Goal: Check status: Check status

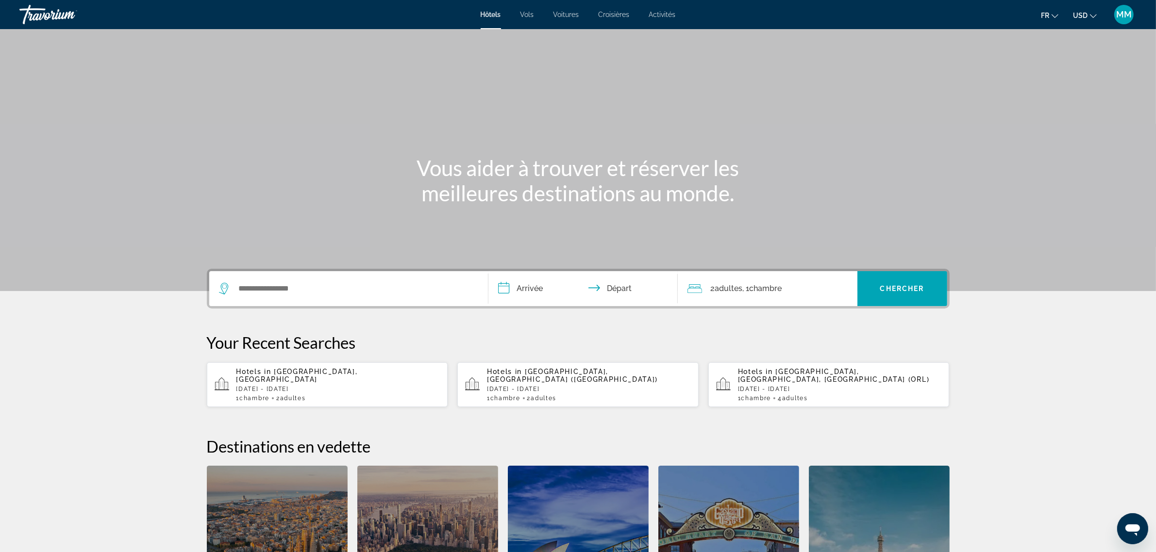
click at [1126, 533] on icon "Ouvrir la fenêtre de messagerie" at bounding box center [1131, 528] width 17 height 17
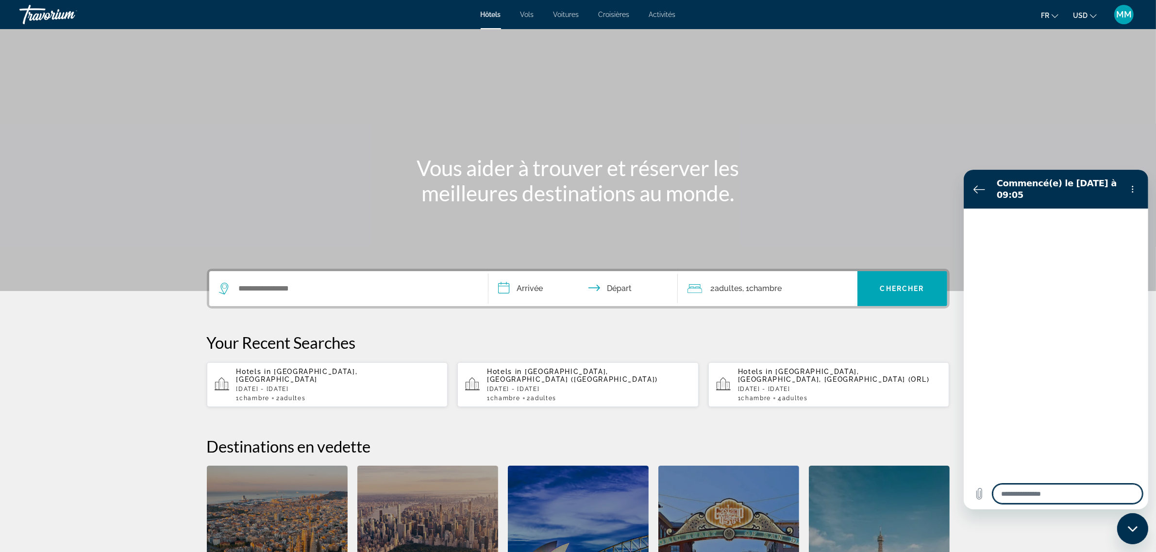
type textarea "*"
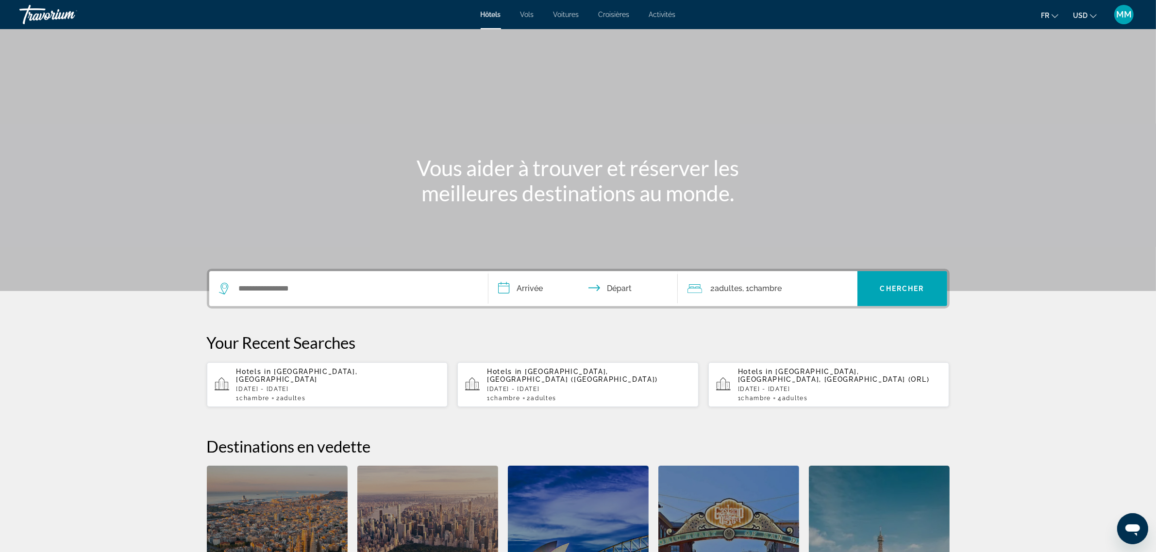
drag, startPoint x: 1085, startPoint y: 13, endPoint x: 1077, endPoint y: 16, distance: 7.8
click at [1084, 14] on span "USD" at bounding box center [1080, 16] width 15 height 8
click at [1056, 61] on button "CAD (Can$)" at bounding box center [1065, 64] width 48 height 13
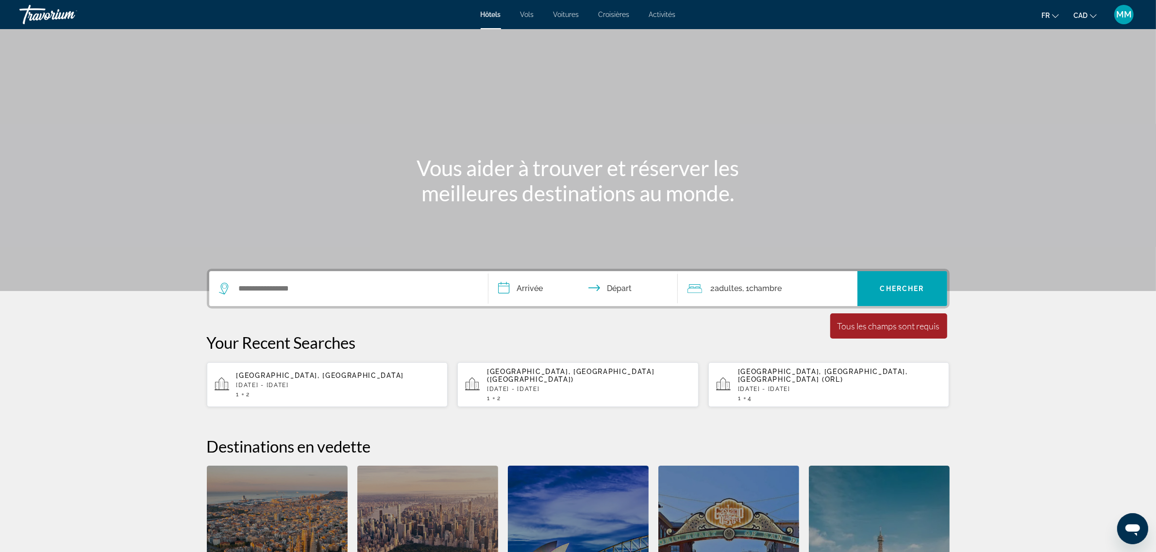
click at [51, 14] on div "Travorium" at bounding box center [67, 14] width 97 height 25
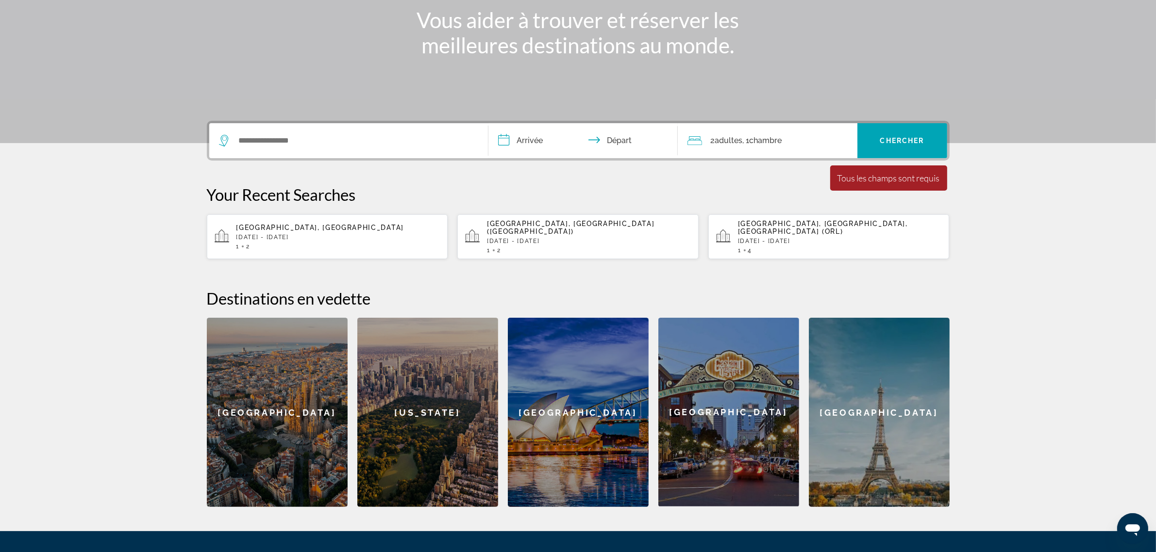
scroll to position [238, 0]
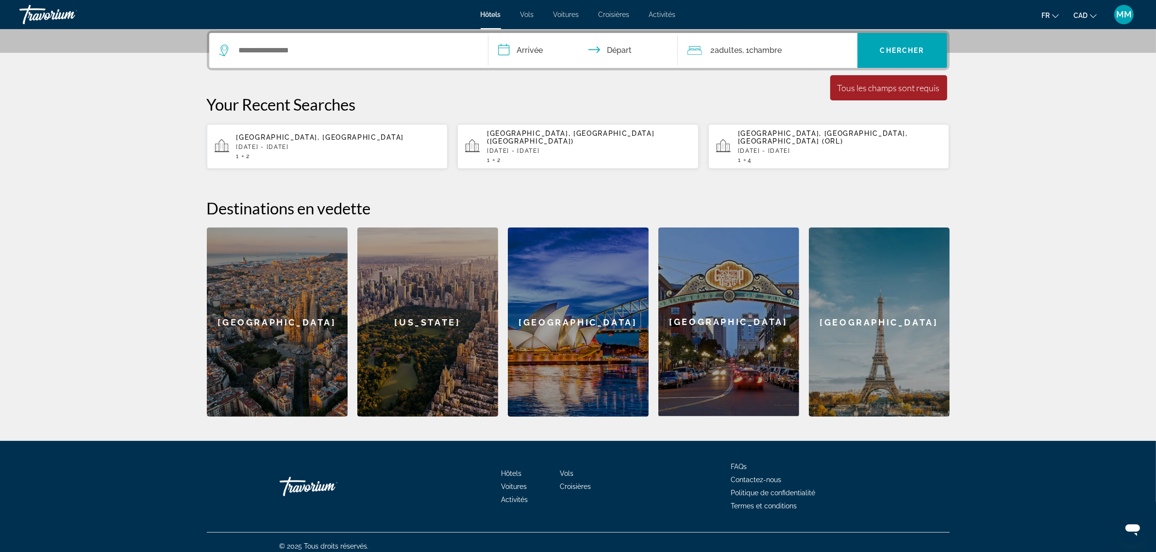
click at [1133, 525] on icon "Ouvrir la fenêtre de messagerie" at bounding box center [1132, 530] width 15 height 12
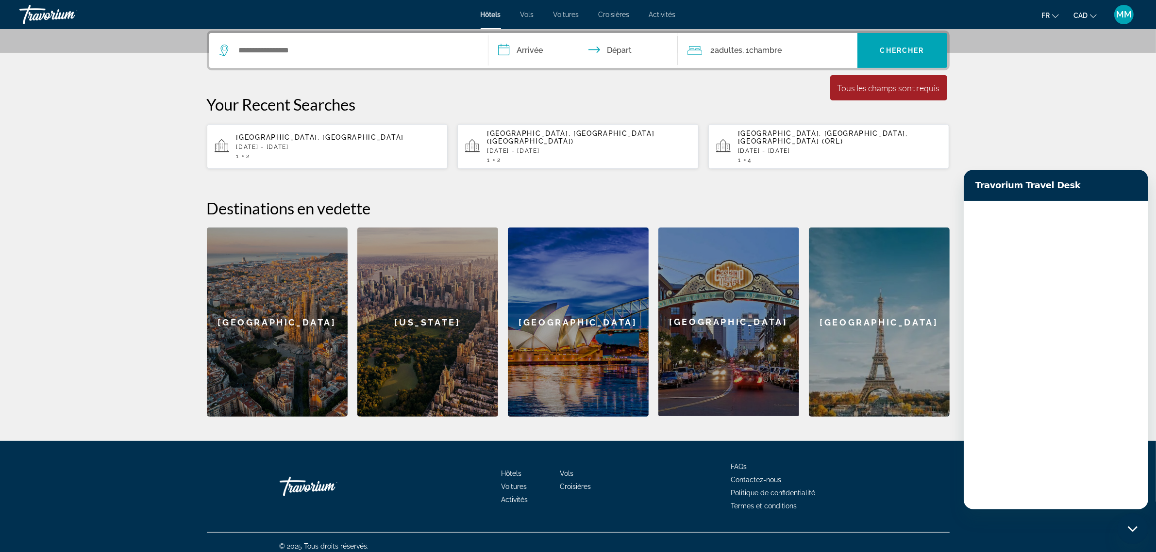
scroll to position [0, 0]
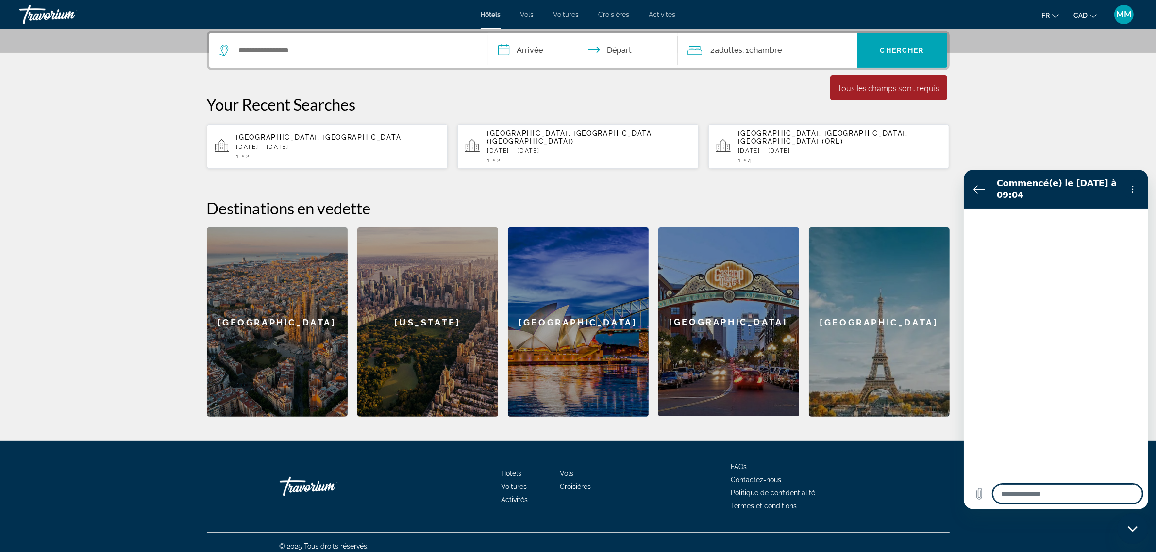
type textarea "*"
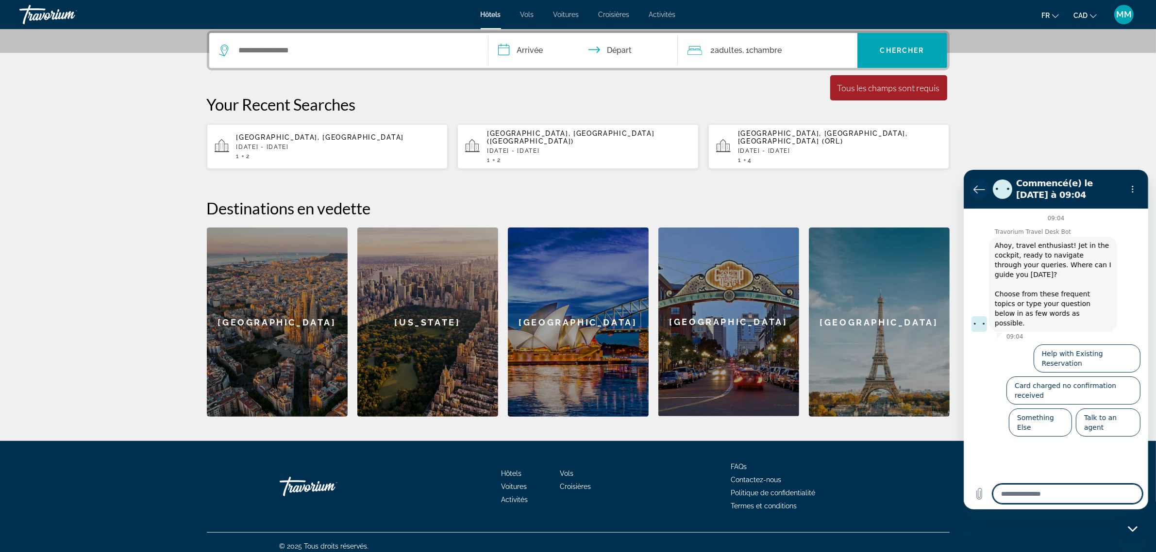
click at [974, 184] on icon "Retour à la liste des conversations" at bounding box center [979, 189] width 12 height 12
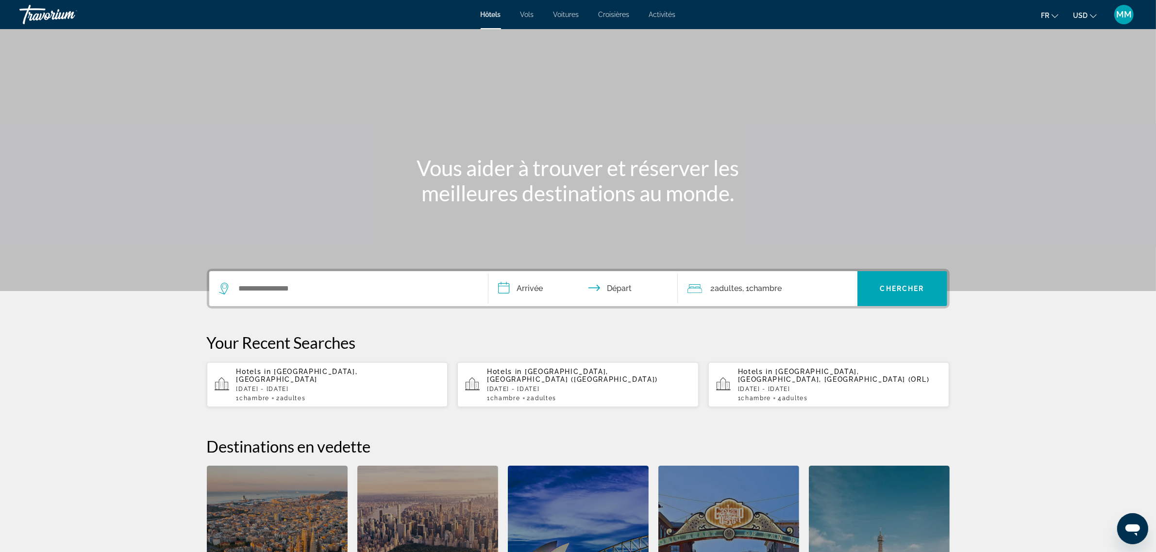
click at [1125, 14] on span "MM" at bounding box center [1124, 15] width 16 height 10
click at [1071, 63] on span "1,401 Loyalty Points" at bounding box center [1073, 62] width 59 height 6
click at [1059, 93] on link "Mon compte" at bounding box center [1065, 93] width 50 height 13
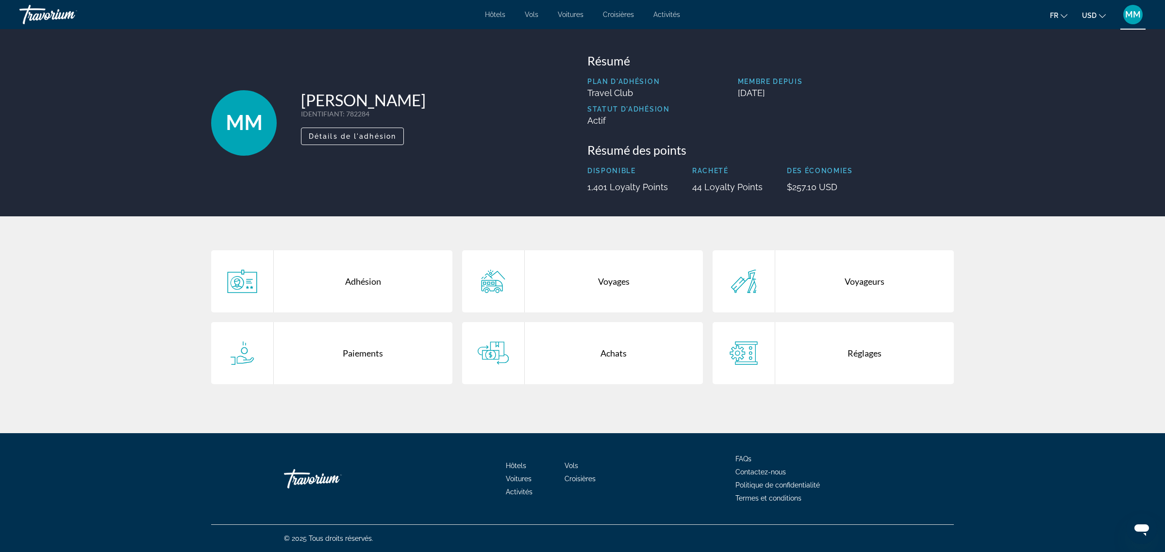
click at [619, 353] on div "Achats" at bounding box center [614, 353] width 179 height 62
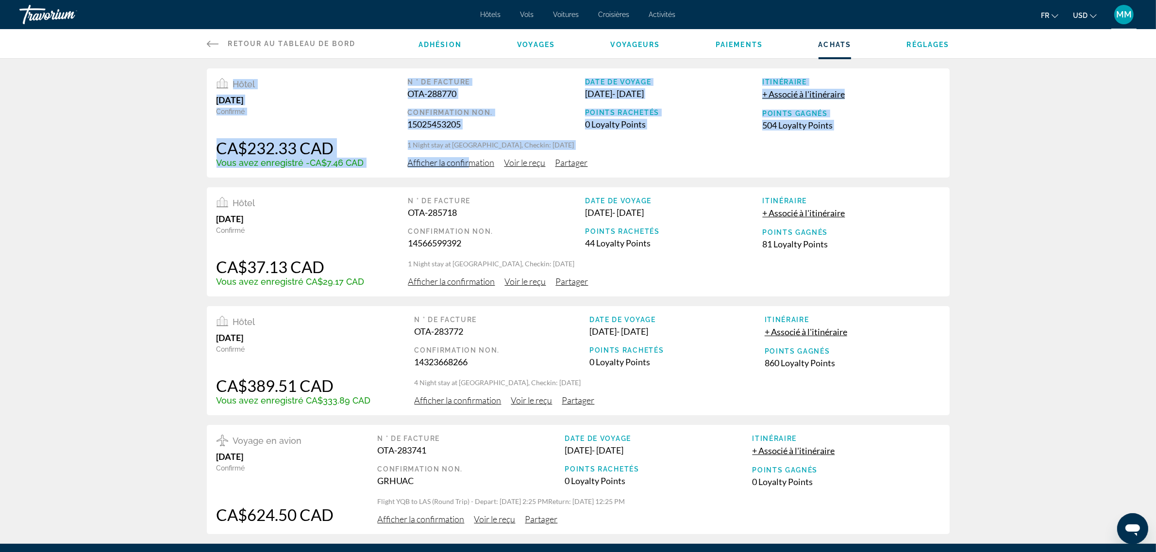
drag, startPoint x: 463, startPoint y: 165, endPoint x: 1035, endPoint y: -52, distance: 611.4
click at [1035, 0] on html "Passer au contenu principal Hôtels Vols Voitures Croisières Activités Hôtels Vo…" at bounding box center [578, 276] width 1156 height 552
drag, startPoint x: 1017, startPoint y: 68, endPoint x: 972, endPoint y: 59, distance: 45.6
click at [1016, 68] on div "Hôtel September 11, 2025 Confirmé CA$232.33 CAD Vous avez enregistré -CA$7.46 C…" at bounding box center [578, 297] width 1156 height 476
click at [920, 45] on span "Réglages" at bounding box center [928, 45] width 43 height 8
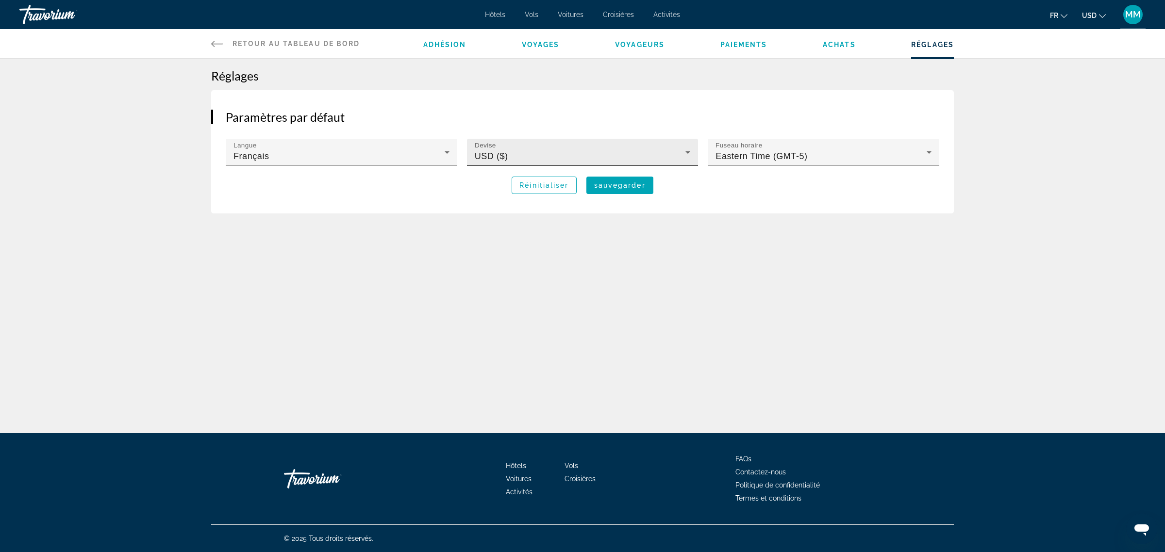
click at [560, 151] on div "USD ($)" at bounding box center [580, 156] width 211 height 12
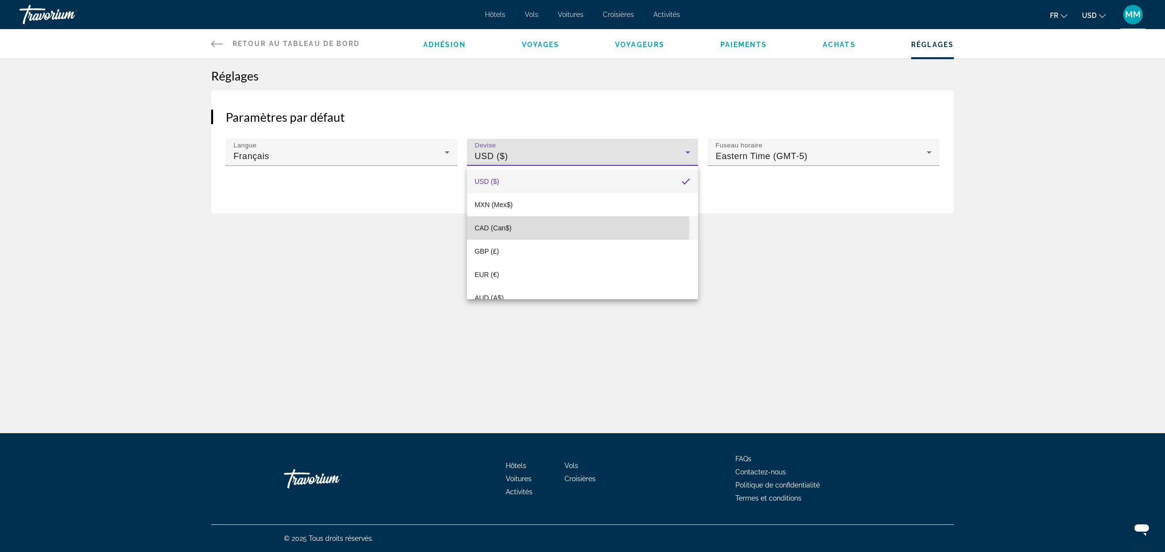
click at [492, 229] on span "CAD (Can$)" at bounding box center [493, 228] width 37 height 8
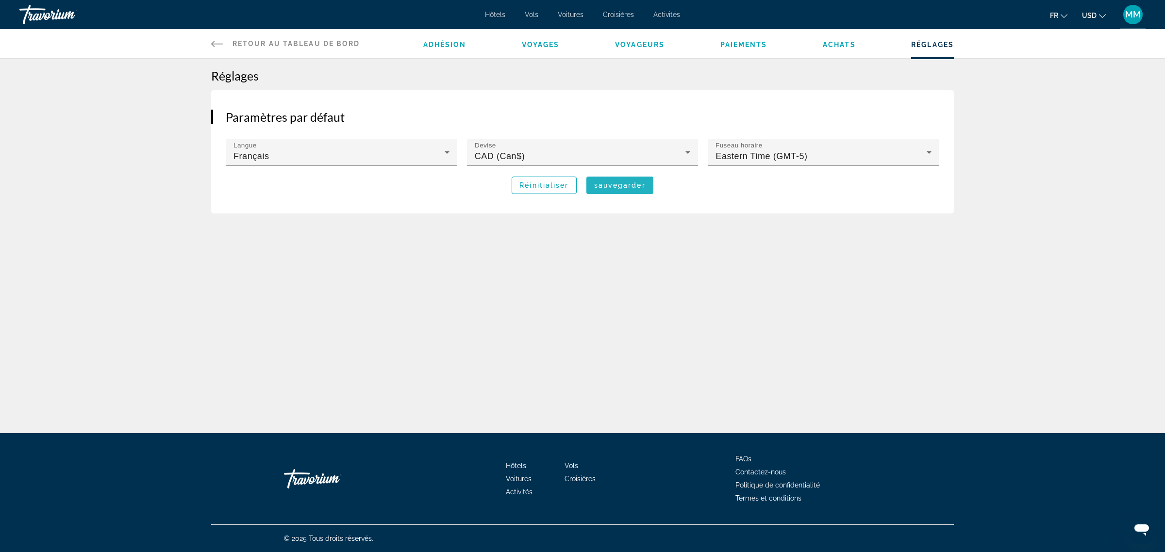
click at [636, 180] on span "Main content" at bounding box center [619, 185] width 67 height 23
click at [830, 36] on div "Adhésion Voyages Voyageurs Paiements Achats Réglages" at bounding box center [688, 43] width 531 height 29
click at [842, 48] on span "Achats" at bounding box center [839, 45] width 33 height 8
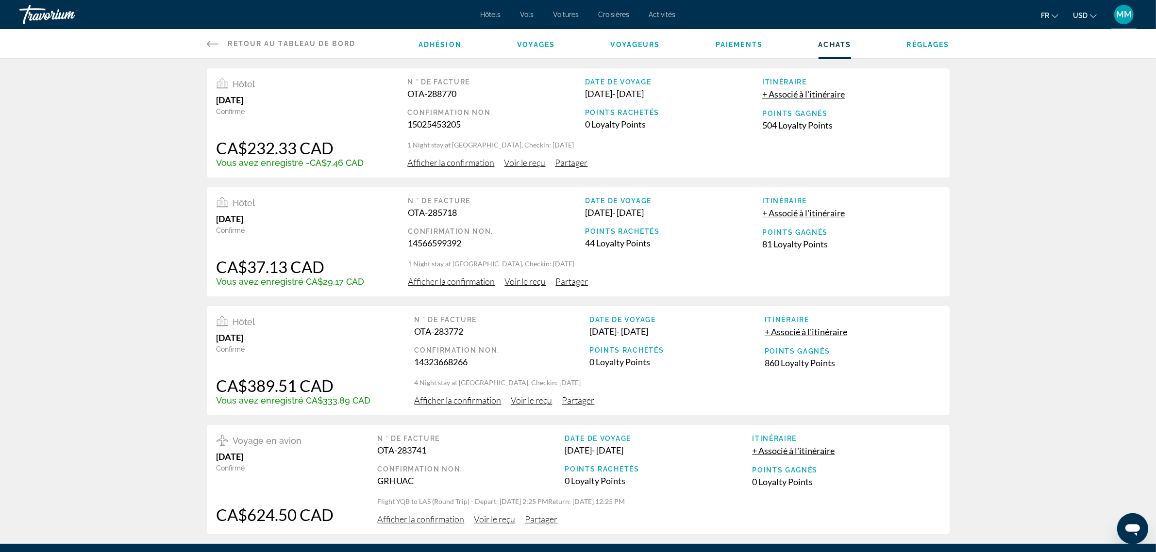
click at [454, 158] on span "Afficher la confirmation" at bounding box center [451, 162] width 87 height 11
click at [527, 161] on span "Voir le reçu" at bounding box center [524, 162] width 41 height 11
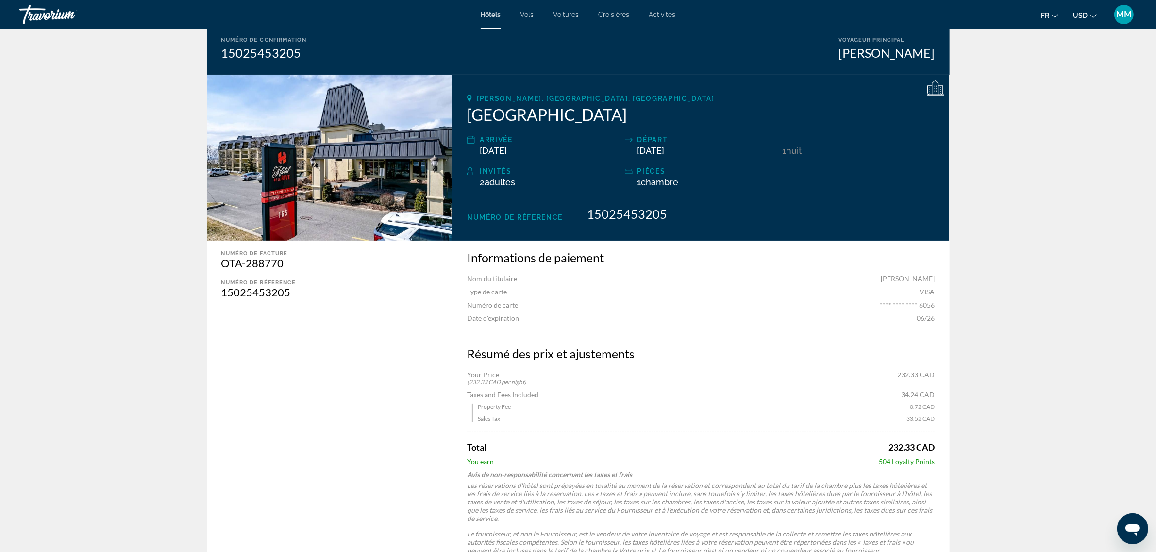
scroll to position [289, 0]
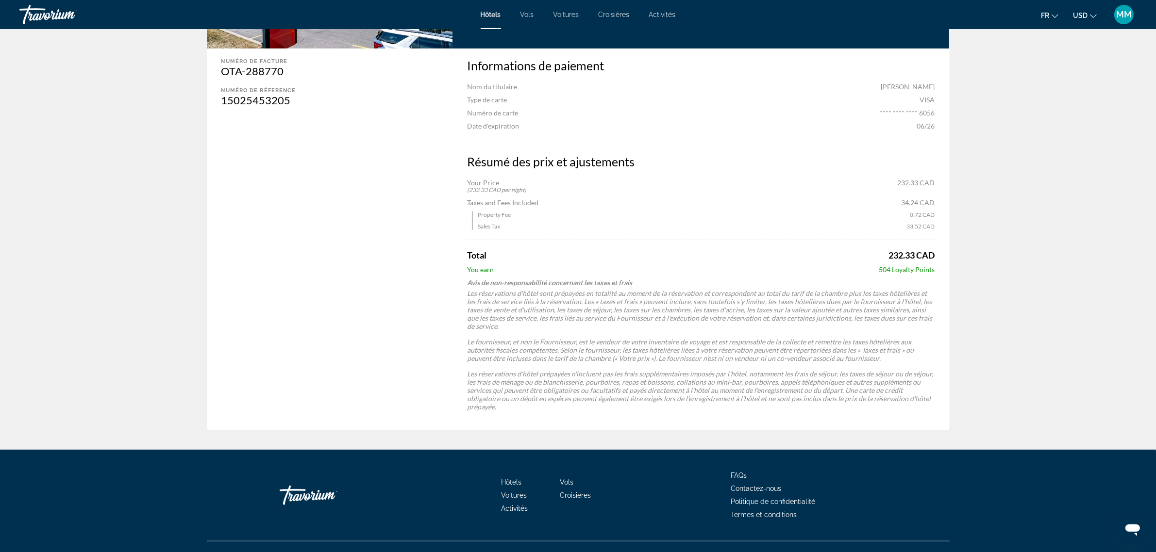
click at [767, 485] on span "Contactez-nous" at bounding box center [756, 489] width 50 height 8
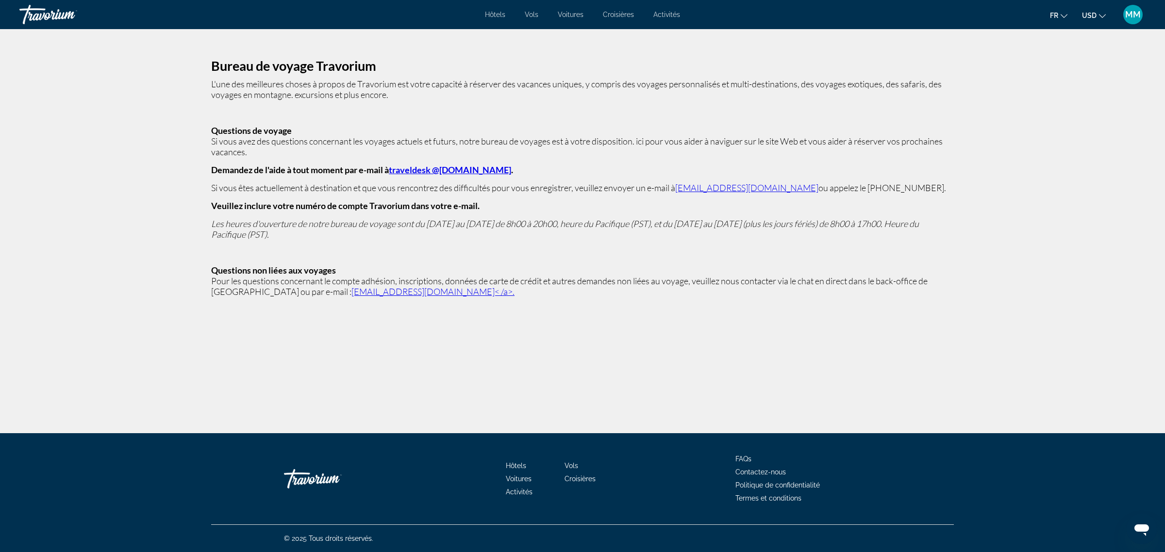
click at [1093, 12] on span "USD" at bounding box center [1089, 16] width 15 height 8
click at [1069, 61] on button "CAD (Can$)" at bounding box center [1074, 64] width 48 height 13
click at [624, 15] on span "Croisières" at bounding box center [618, 15] width 31 height 8
